Goal: Information Seeking & Learning: Learn about a topic

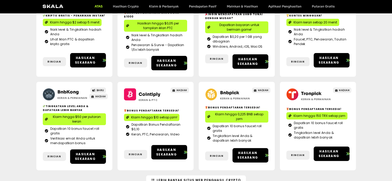
scroll to position [77, 0]
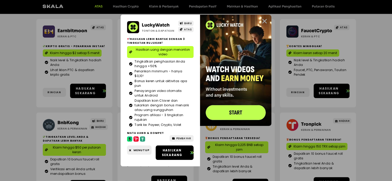
click at [262, 22] on icon "Menutup" at bounding box center [264, 21] width 6 height 6
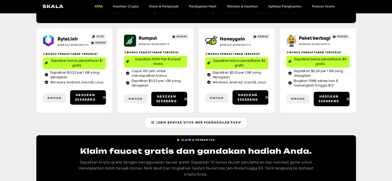
scroll to position [780, 0]
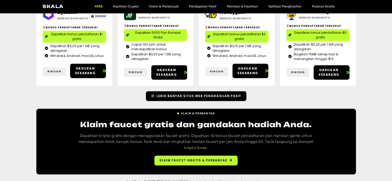
click at [181, 94] on font "Lebih Banyak Situs Web Penghasilan Pasif" at bounding box center [198, 96] width 85 height 4
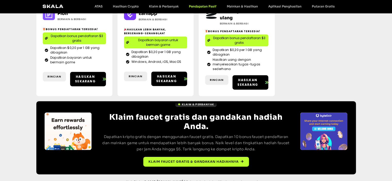
scroll to position [191, 0]
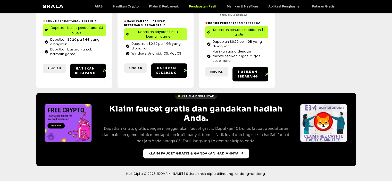
click at [175, 152] on font "Klaim faucet gratis & gandakan hadiahnya" at bounding box center [193, 153] width 90 height 4
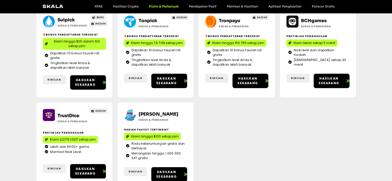
scroll to position [283, 0]
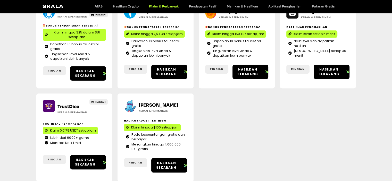
click at [57, 159] on font "Rincian" at bounding box center [53, 160] width 13 height 4
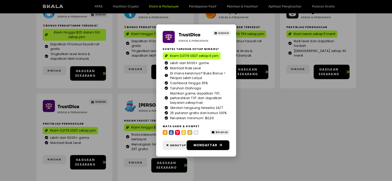
click at [273, 135] on div "TrustDice Keran & Permainan HADIAH Kontes taruhan setiap minggu! Klaim 0,0179 U…" at bounding box center [196, 90] width 392 height 181
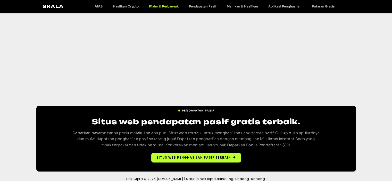
scroll to position [465, 0]
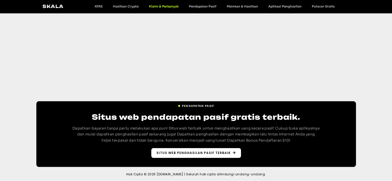
click at [209, 154] on font "Situs web Penghasilan Pasif Terbaik" at bounding box center [193, 153] width 74 height 4
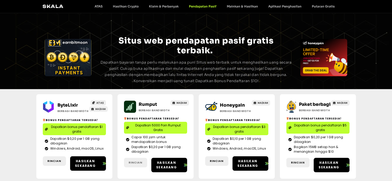
click at [134, 160] on link "Rincian" at bounding box center [135, 163] width 23 height 10
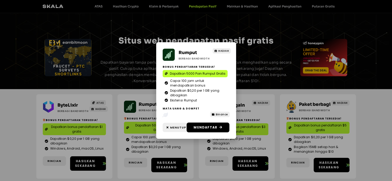
click at [58, 159] on div "Rumput Berbagi Bandwidth HADIAH Bonus Pendaftaran Tersedia! Dapatkan 5000 Poin …" at bounding box center [196, 90] width 392 height 181
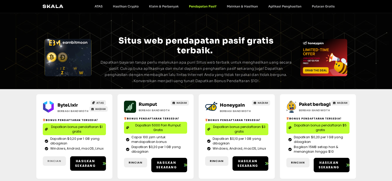
click at [58, 159] on font "Rincian" at bounding box center [54, 161] width 14 height 4
